Goal: Task Accomplishment & Management: Manage account settings

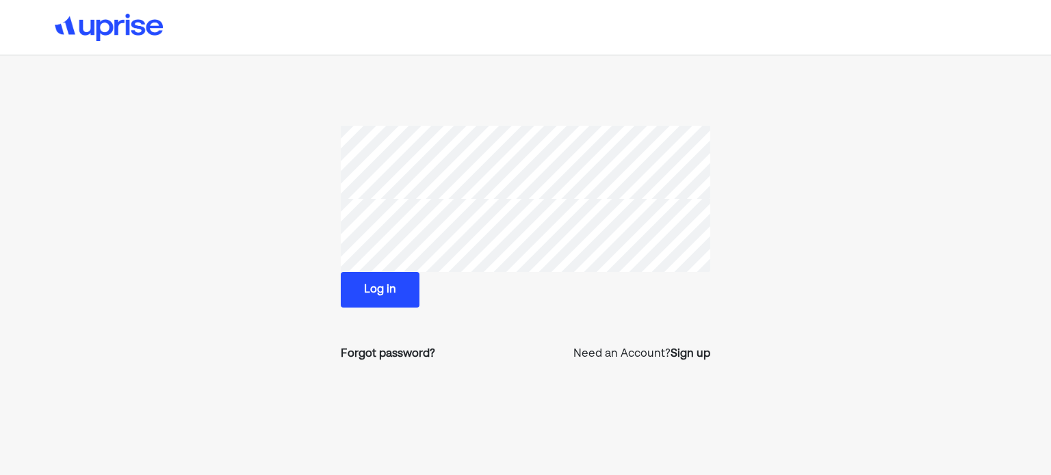
click at [381, 289] on button "Log in" at bounding box center [380, 290] width 79 height 36
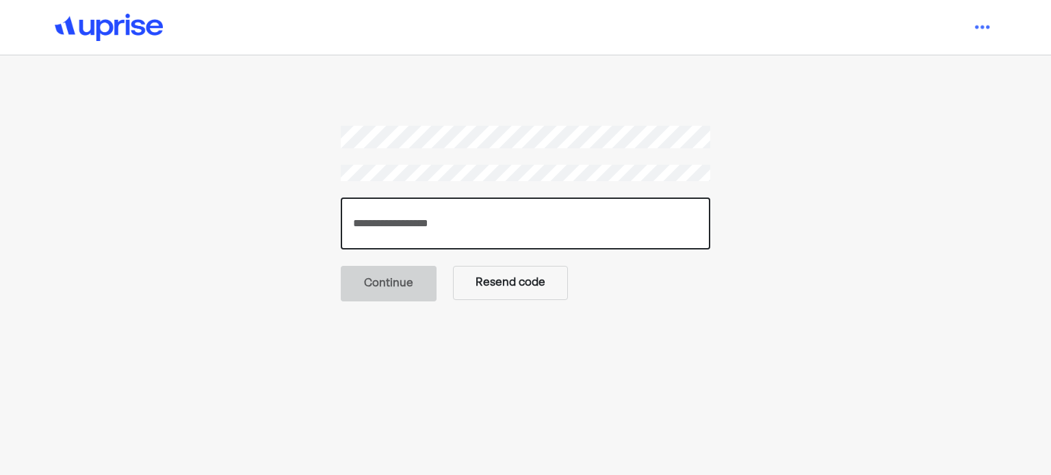
click at [400, 221] on input "number" at bounding box center [525, 224] width 369 height 52
click at [372, 237] on input "number" at bounding box center [525, 224] width 369 height 52
click at [371, 223] on input "number" at bounding box center [525, 224] width 369 height 52
paste input "******"
type input "******"
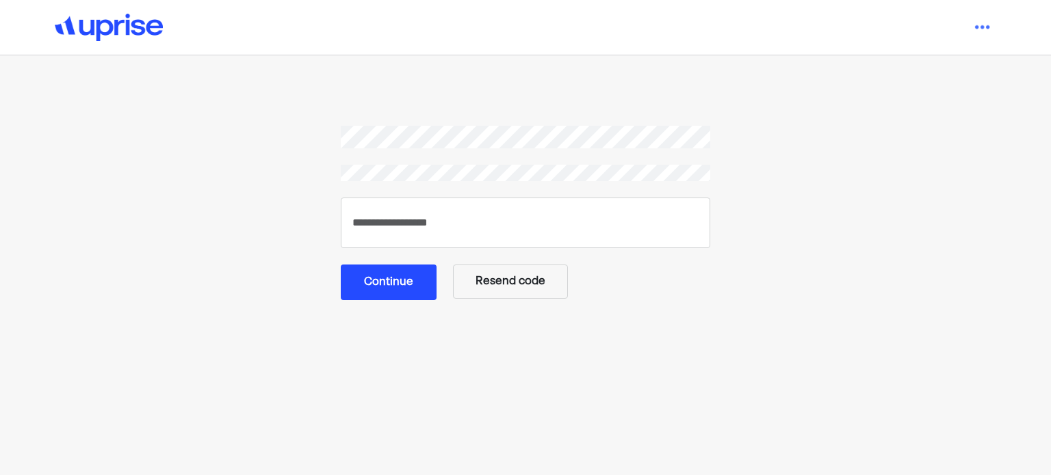
click at [387, 287] on button "Continue" at bounding box center [389, 283] width 96 height 36
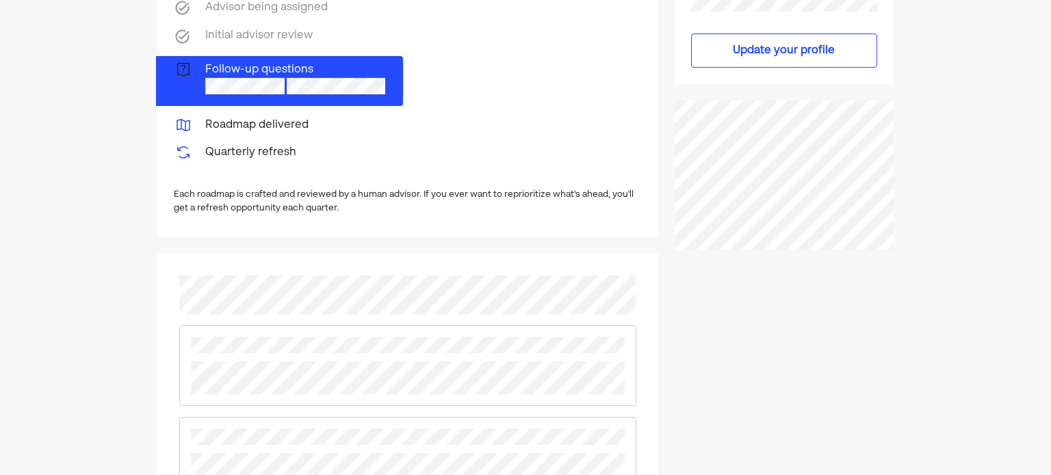
scroll to position [274, 0]
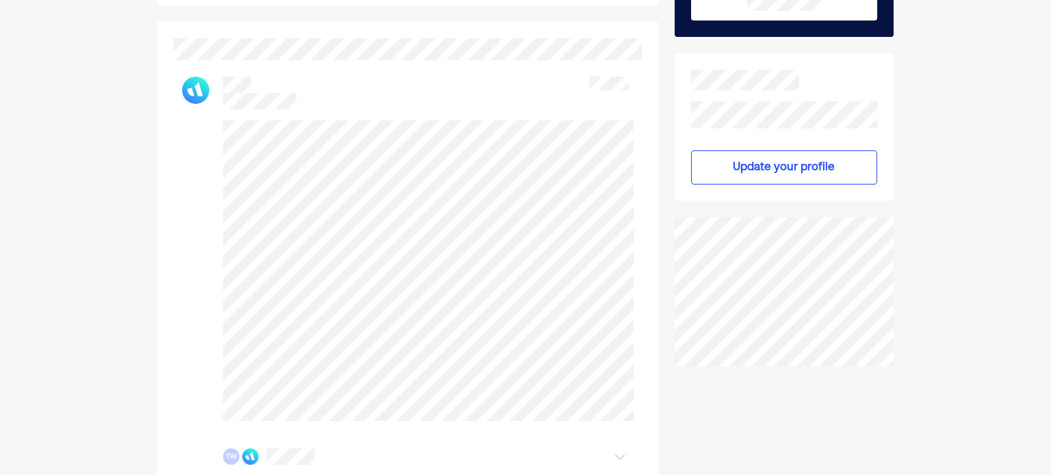
scroll to position [335, 0]
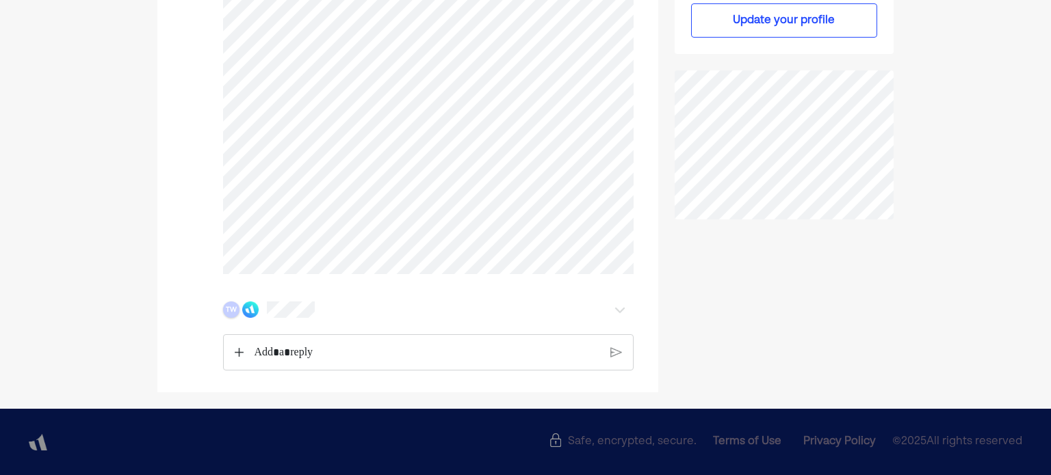
click at [234, 310] on div "TW" at bounding box center [231, 310] width 16 height 16
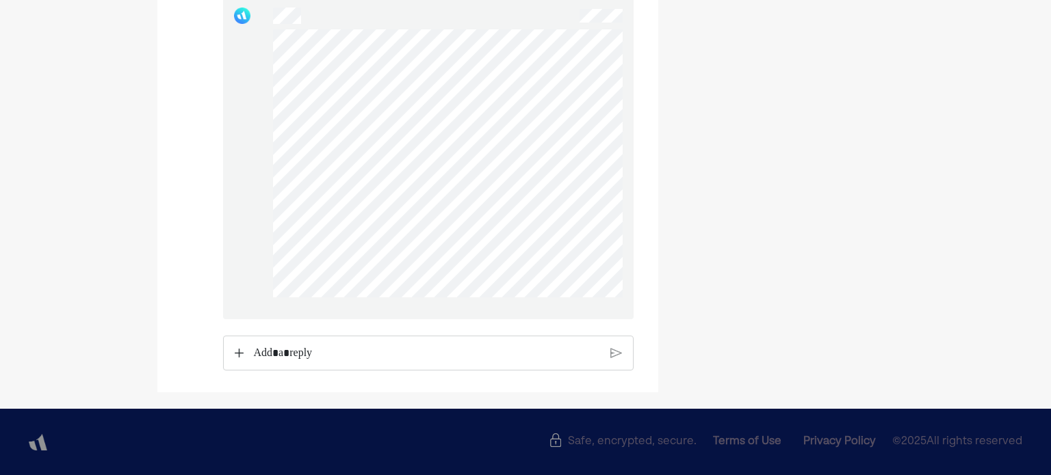
scroll to position [5532, 0]
click at [349, 356] on p "Rich Text Editor. Editing area: main" at bounding box center [427, 354] width 347 height 18
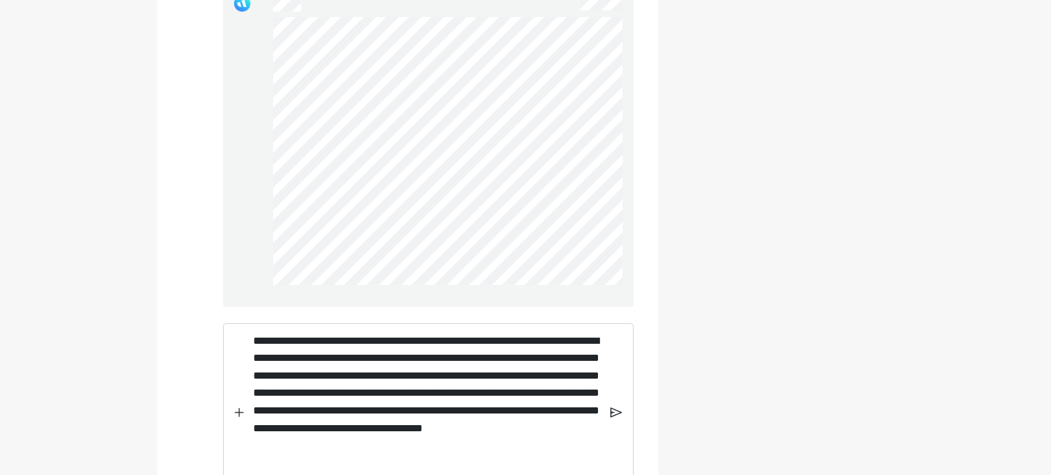
scroll to position [5551, 0]
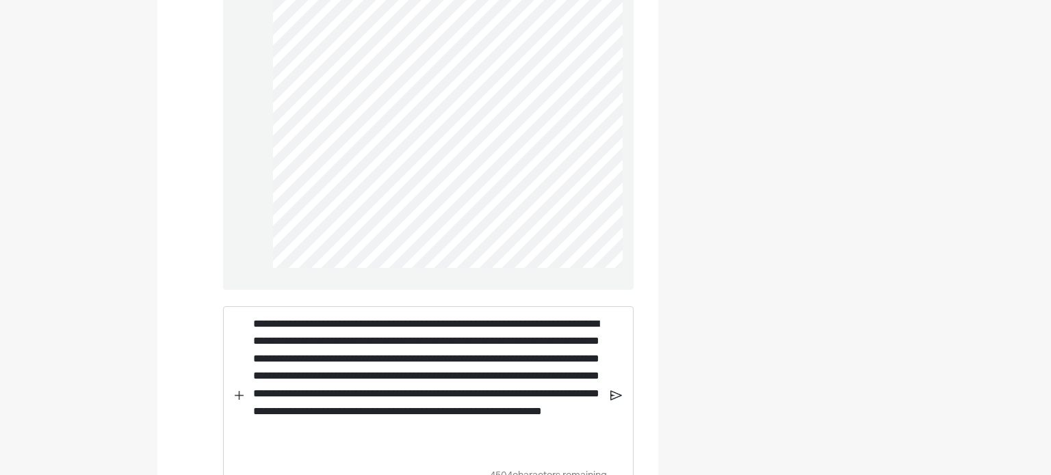
click at [344, 453] on p "**********" at bounding box center [426, 385] width 347 height 140
click at [483, 454] on p "**********" at bounding box center [426, 385] width 347 height 140
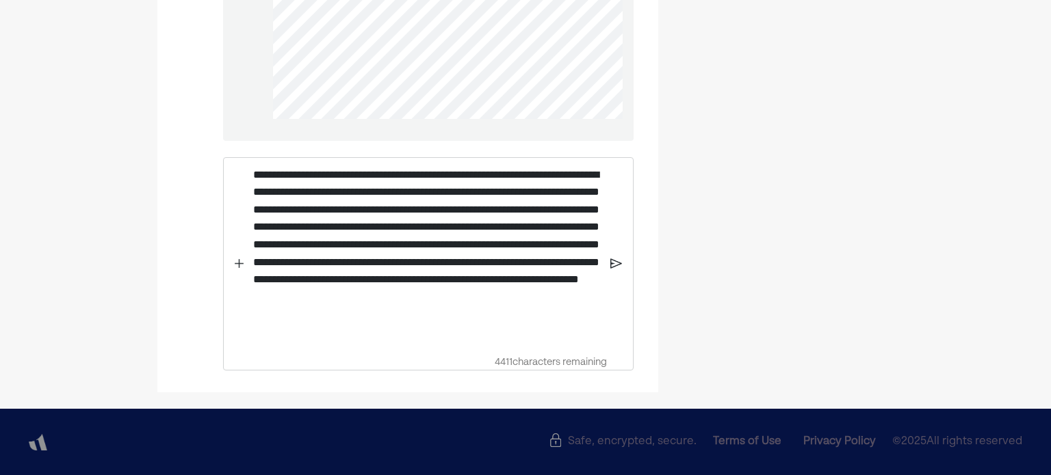
scroll to position [5710, 0]
click at [241, 266] on img at bounding box center [239, 264] width 9 height 10
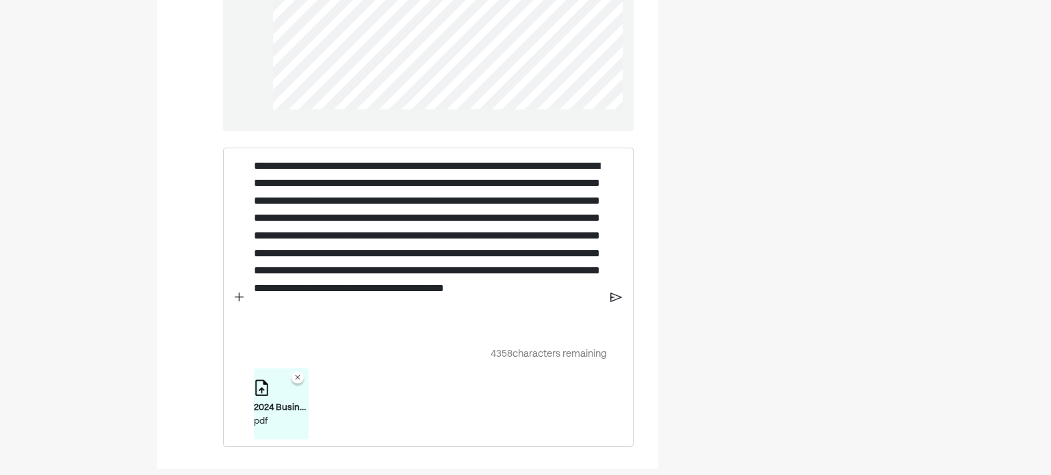
click at [237, 302] on img at bounding box center [239, 298] width 9 height 10
click at [236, 302] on img at bounding box center [239, 298] width 9 height 10
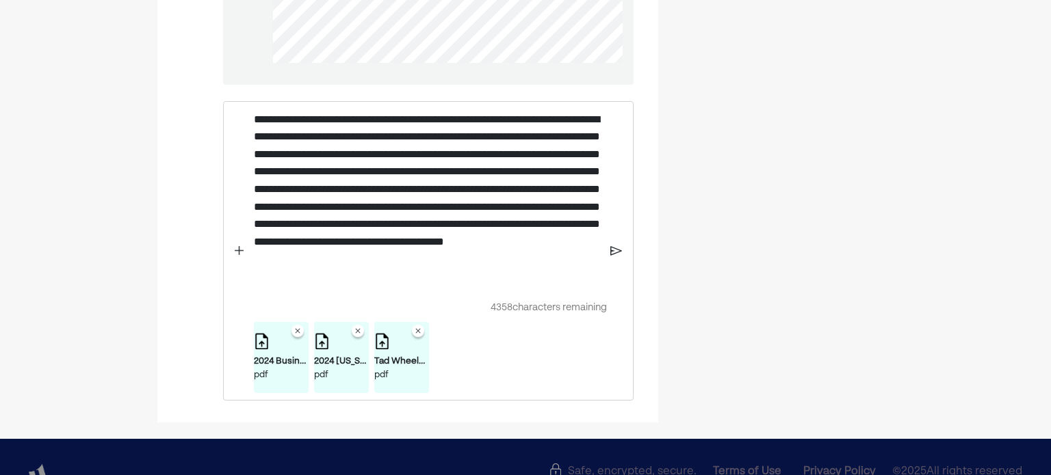
scroll to position [5779, 0]
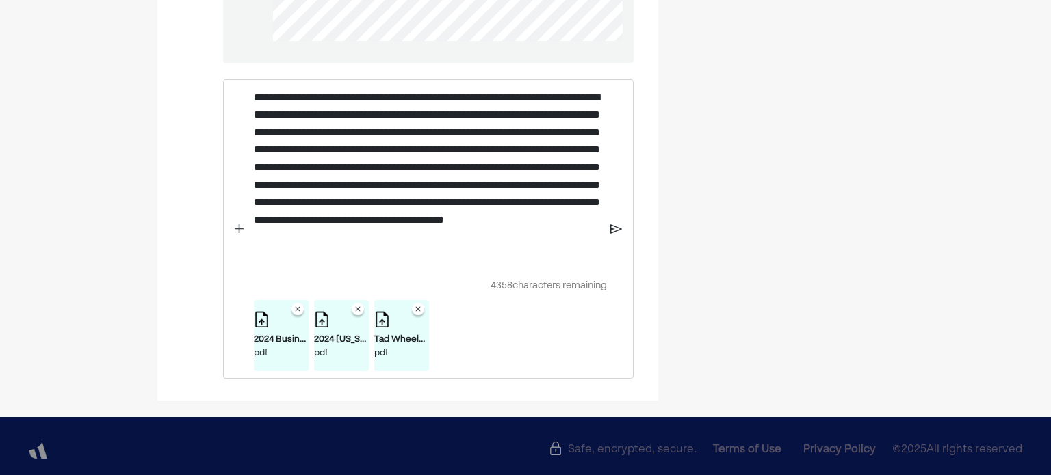
click at [615, 235] on img at bounding box center [616, 229] width 12 height 12
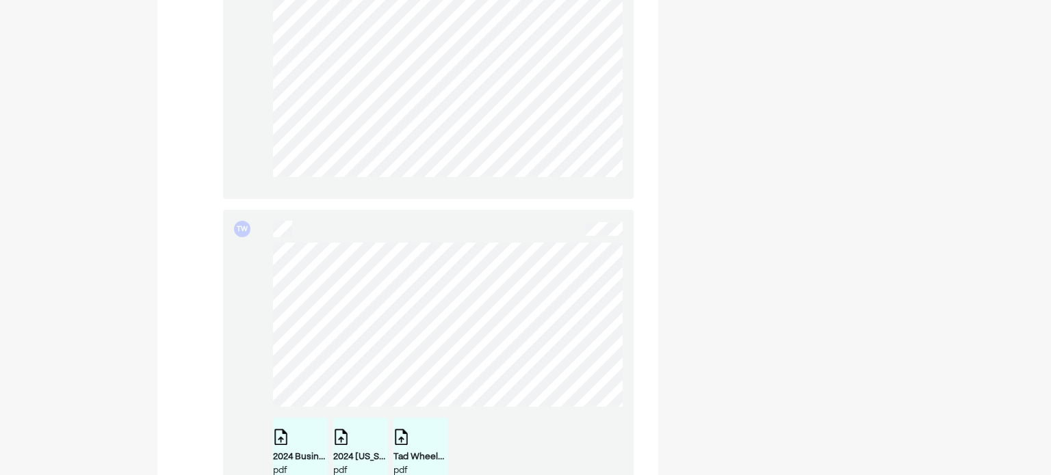
scroll to position [5642, 0]
